Goal: Find contact information: Find contact information

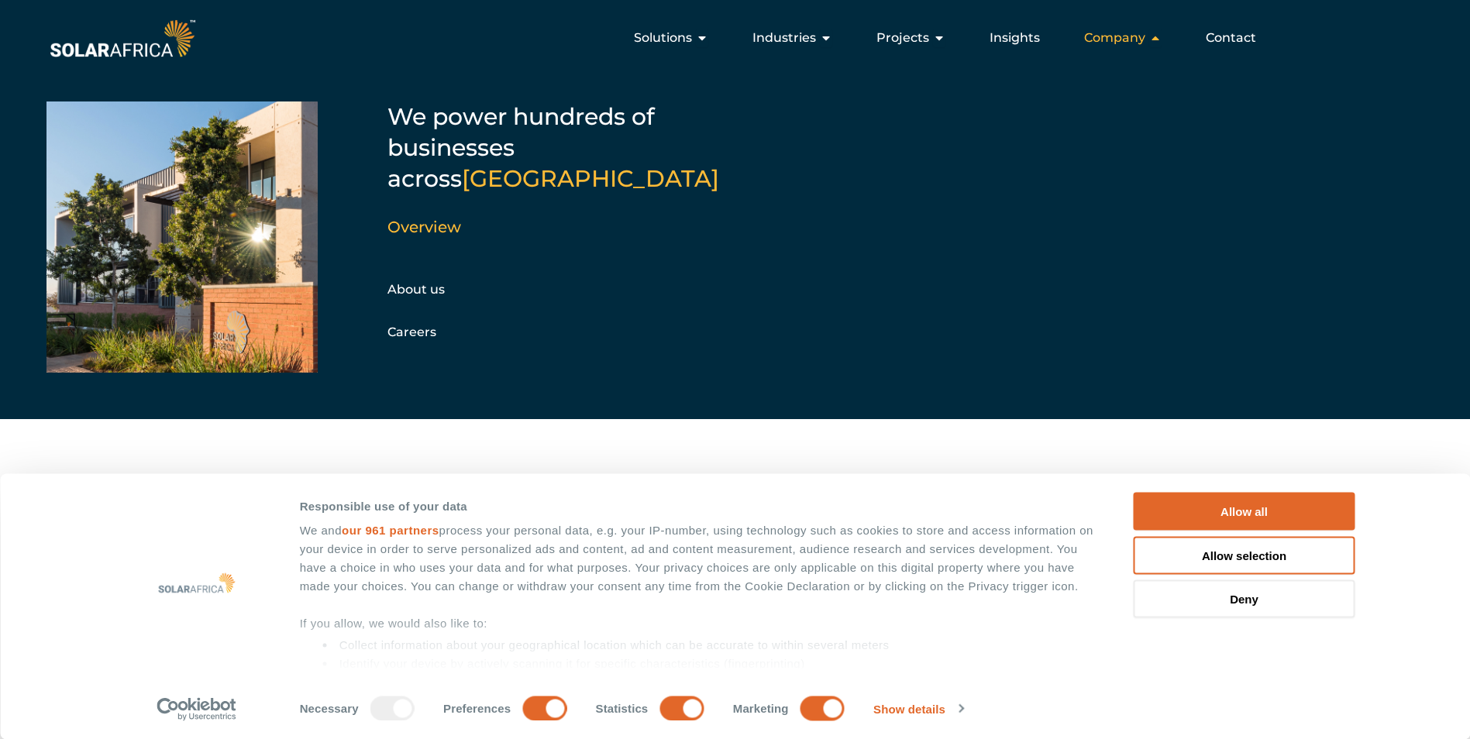
click at [1160, 36] on icon "Menu" at bounding box center [1155, 38] width 12 height 12
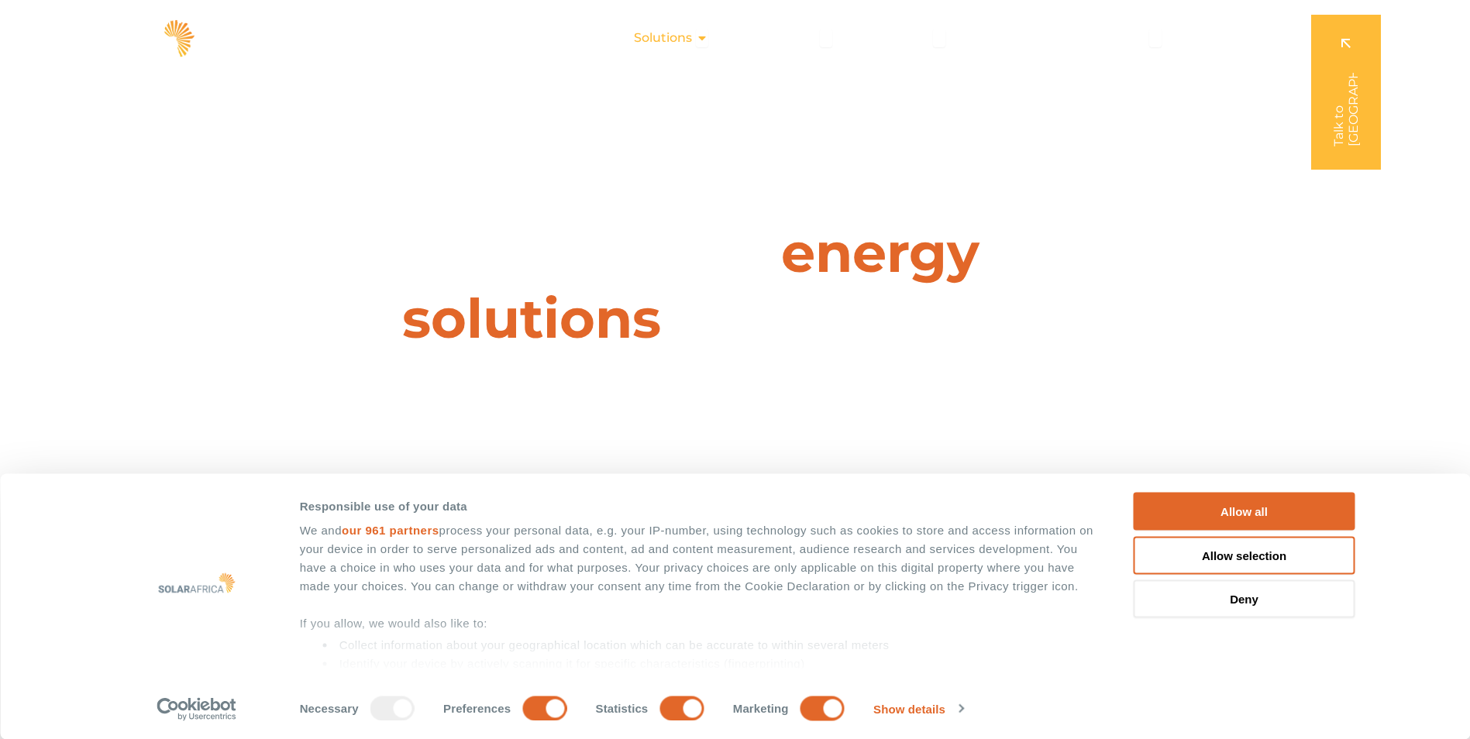
click at [689, 37] on span "Solutions" at bounding box center [663, 38] width 58 height 19
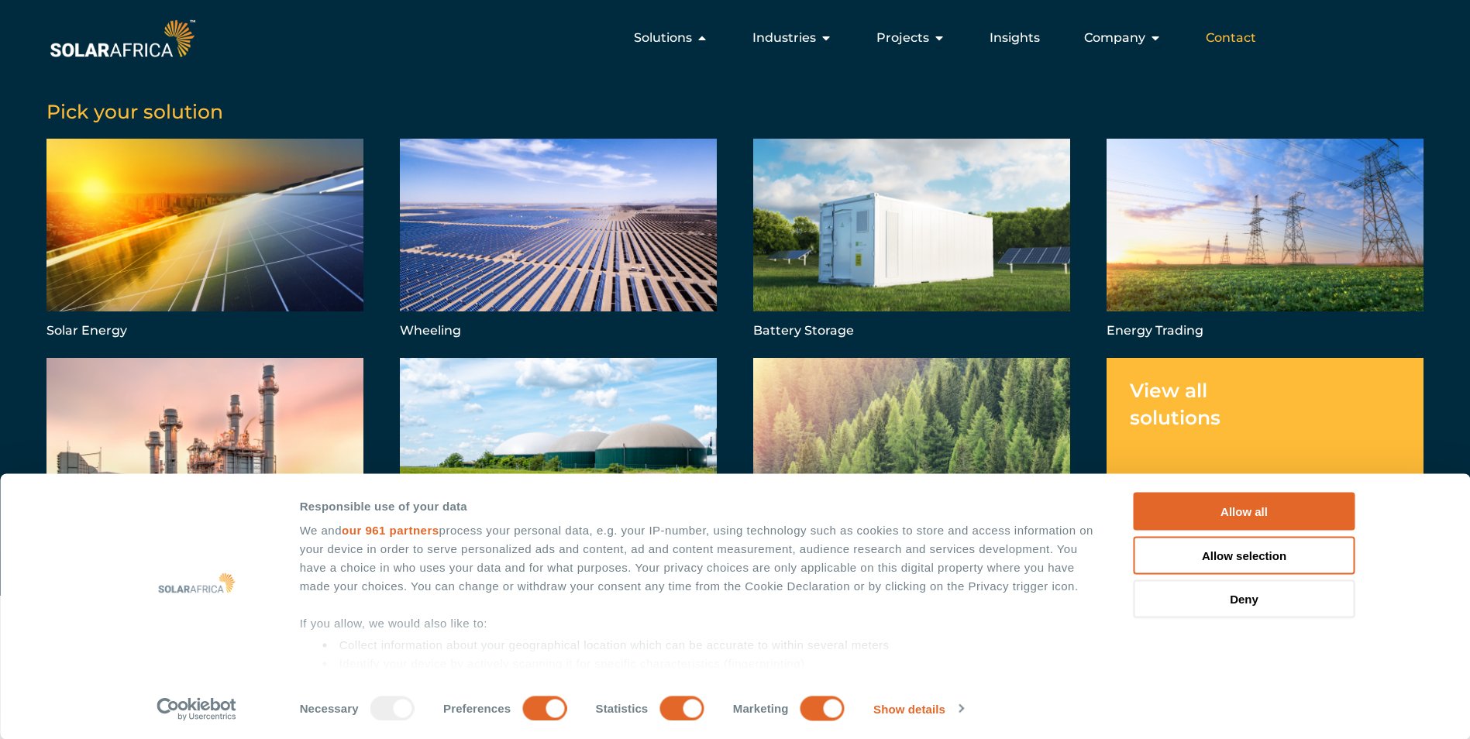
click at [1234, 27] on div "Contact" at bounding box center [1230, 37] width 75 height 31
click at [1233, 36] on span "Contact" at bounding box center [1230, 38] width 50 height 19
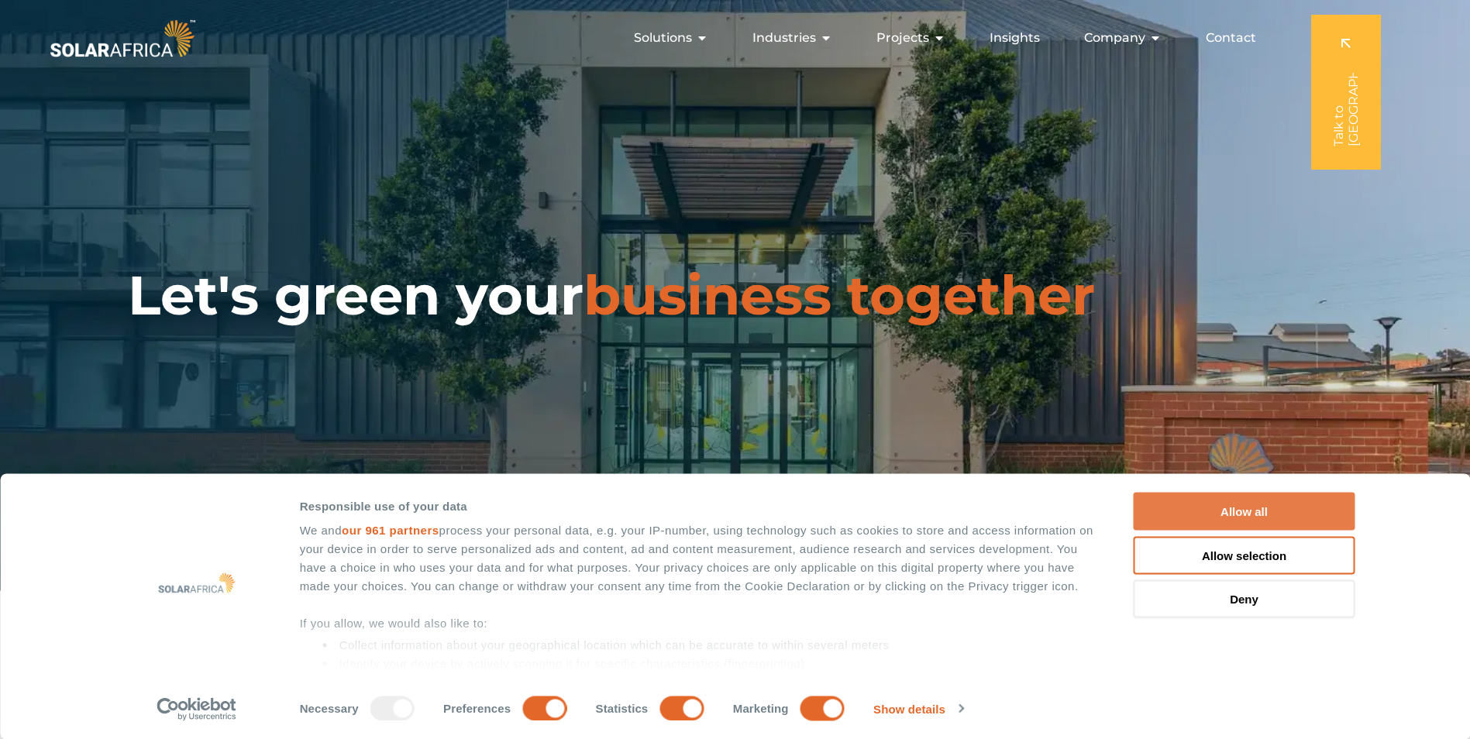
click at [1256, 502] on button "Allow all" at bounding box center [1244, 512] width 222 height 38
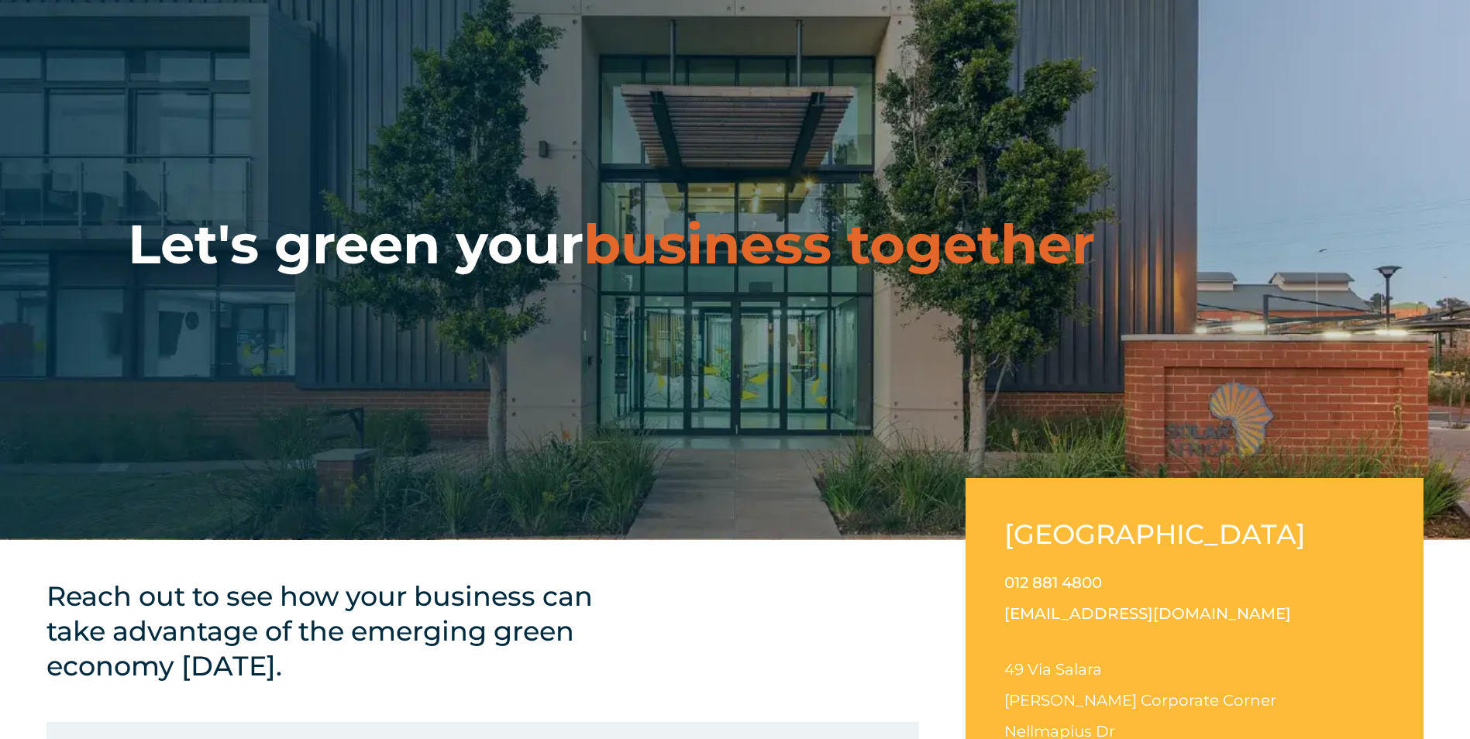
scroll to position [77, 0]
